Goal: Transaction & Acquisition: Book appointment/travel/reservation

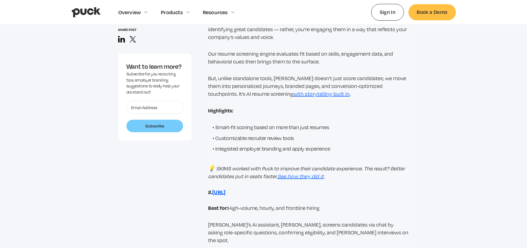
scroll to position [973, 0]
click at [293, 94] on link "with storytelling built in" at bounding box center [321, 93] width 57 height 6
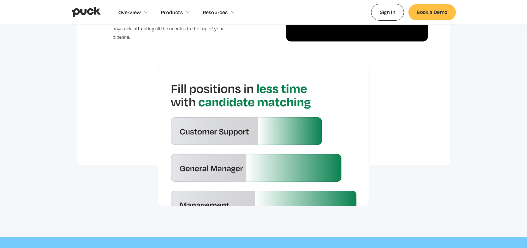
scroll to position [1390, 0]
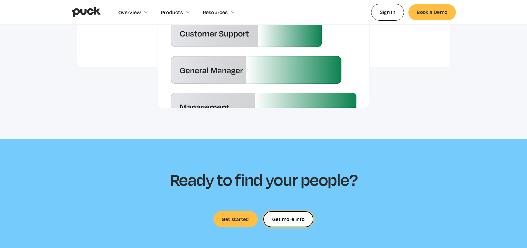
click at [289, 219] on div "Get more info" at bounding box center [288, 219] width 32 height 0
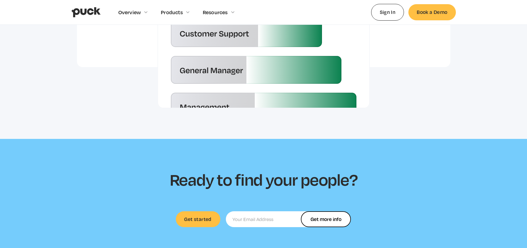
click at [253, 211] on input "Ready to find your people" at bounding box center [288, 219] width 125 height 16
type input "[PERSON_NAME][EMAIL_ADDRESS][PERSON_NAME][DOMAIN_NAME]"
click at [301, 211] on input "Get more info" at bounding box center [326, 219] width 50 height 16
type input "Please wait..."
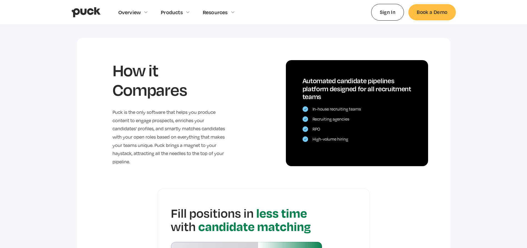
scroll to position [1223, 0]
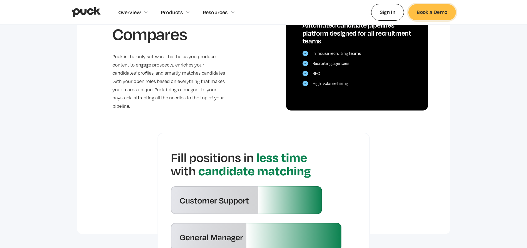
click at [442, 16] on link "Book a Demo" at bounding box center [432, 12] width 47 height 16
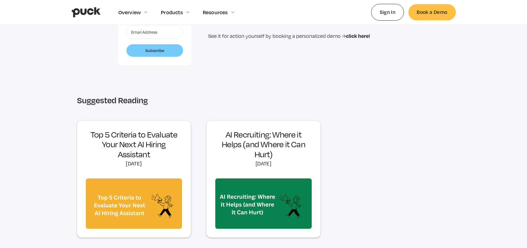
scroll to position [1723, 0]
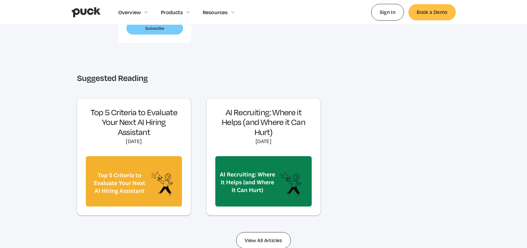
click at [270, 164] on img at bounding box center [263, 181] width 96 height 50
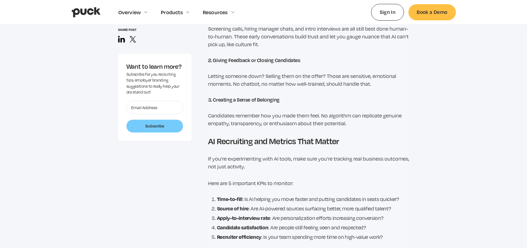
scroll to position [1112, 0]
